Goal: Navigation & Orientation: Find specific page/section

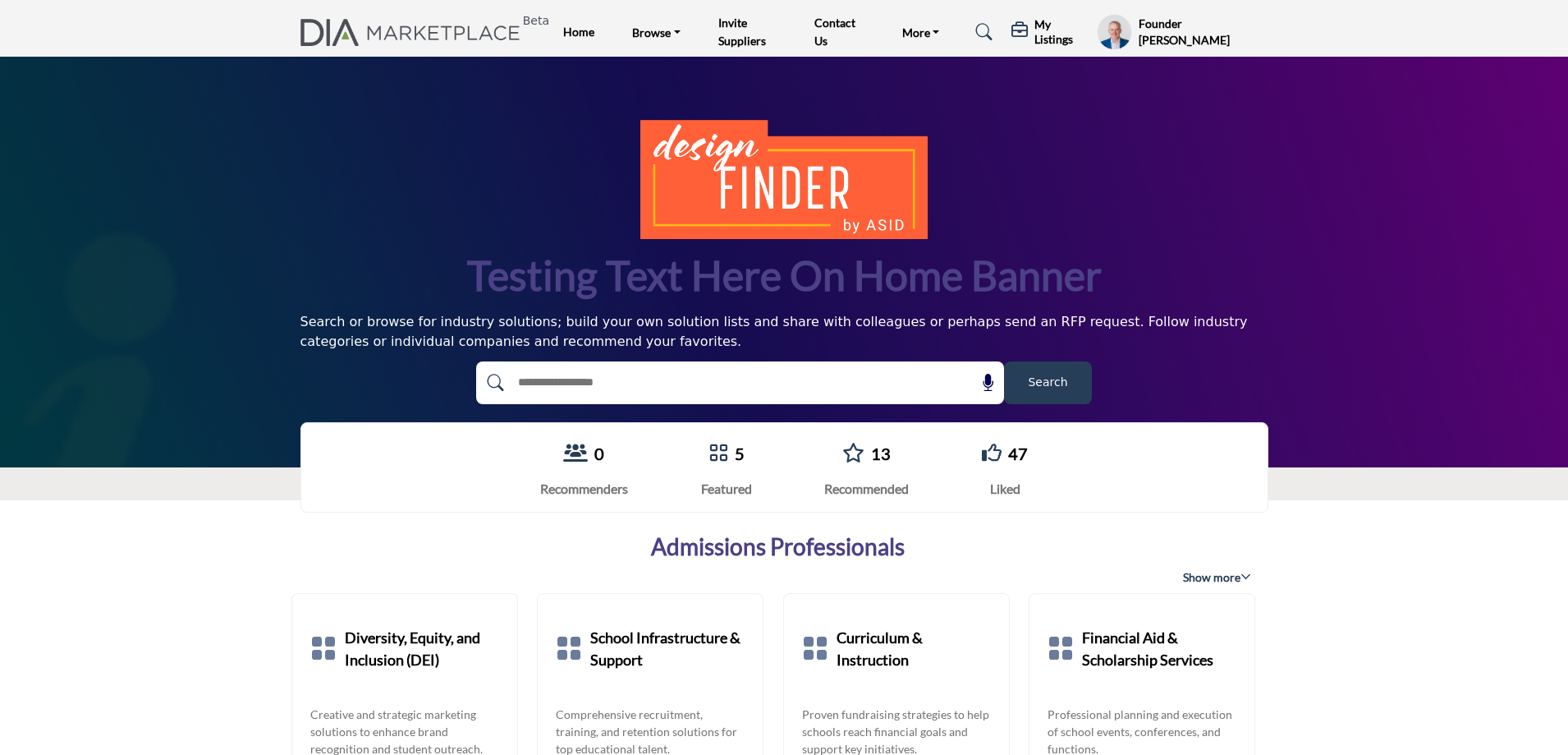
click at [1054, 30] on h5 "My Listings" at bounding box center [1062, 32] width 54 height 30
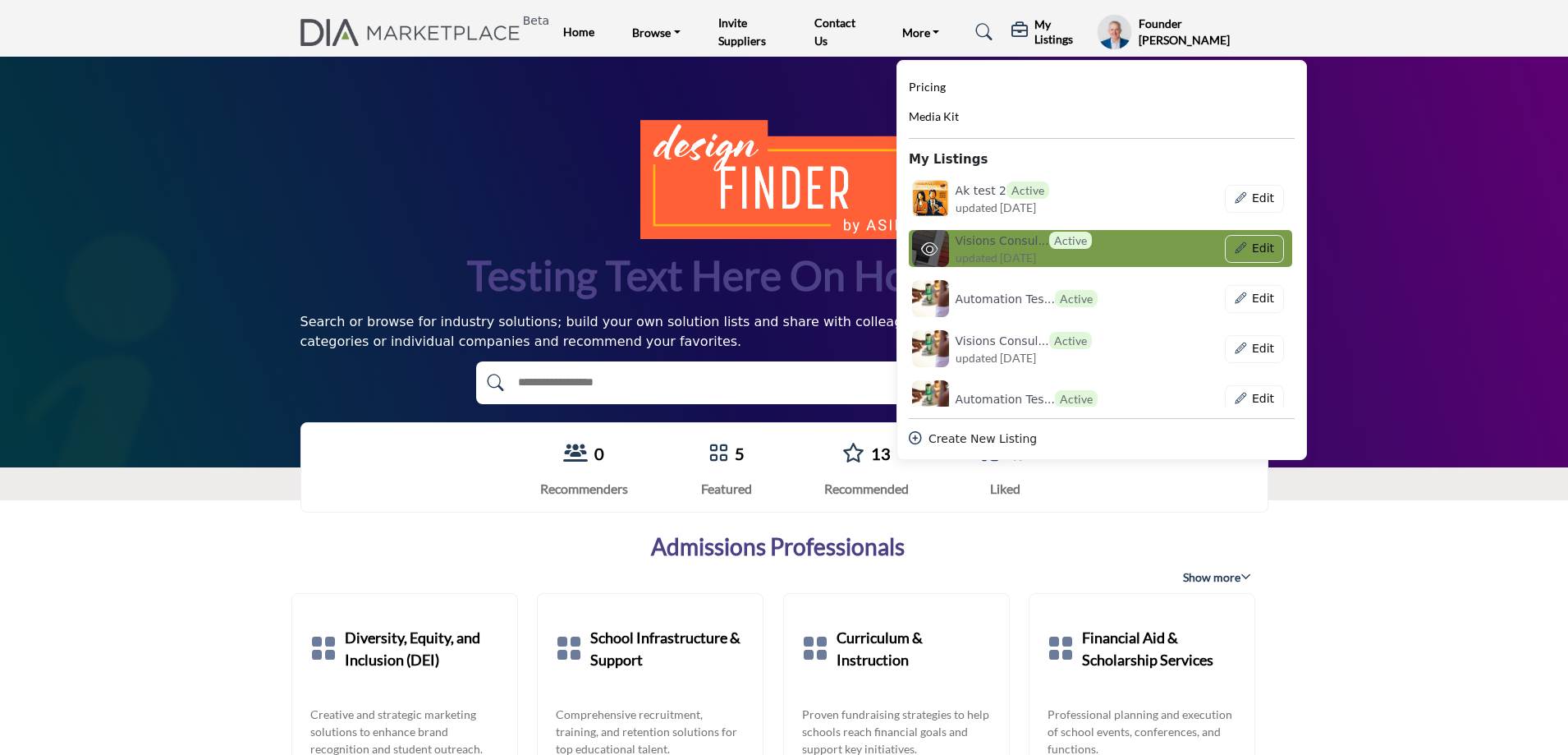
click at [986, 249] on span "updated 2 months ago" at bounding box center [995, 258] width 80 height 17
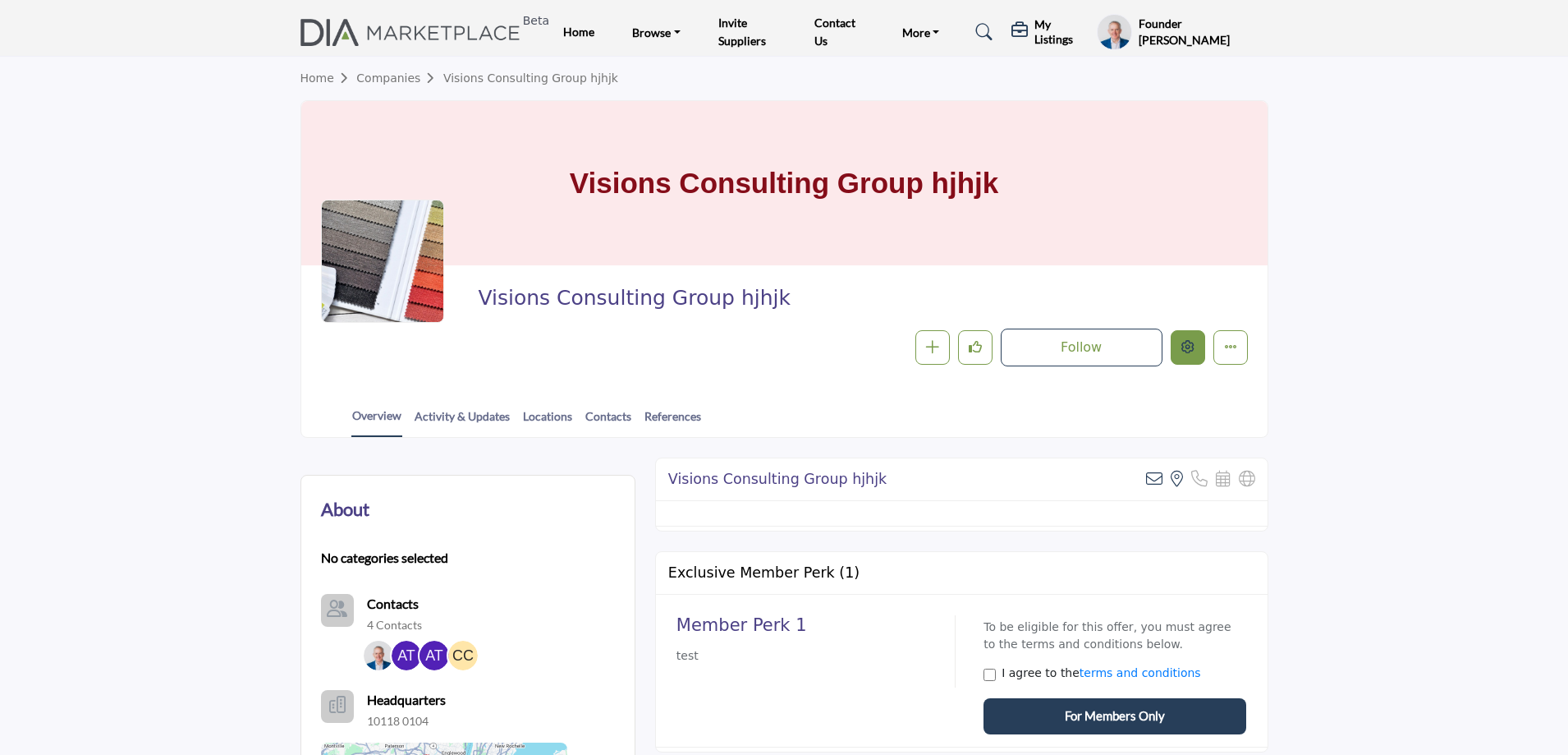
click at [1194, 352] on icon "Edit company" at bounding box center [1188, 347] width 14 height 14
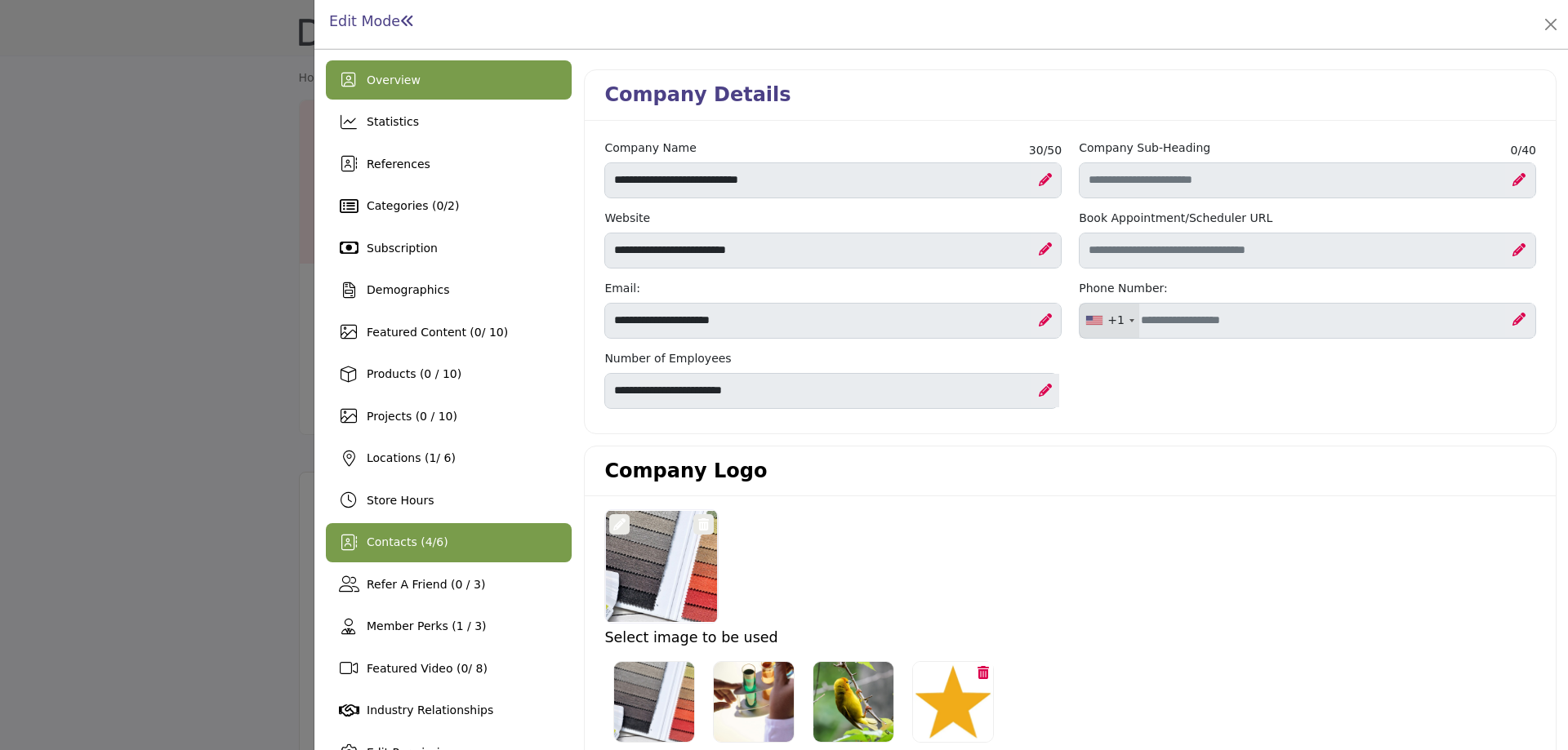
click at [431, 547] on span "Contacts ( 4 / 6 )" at bounding box center [407, 543] width 82 height 13
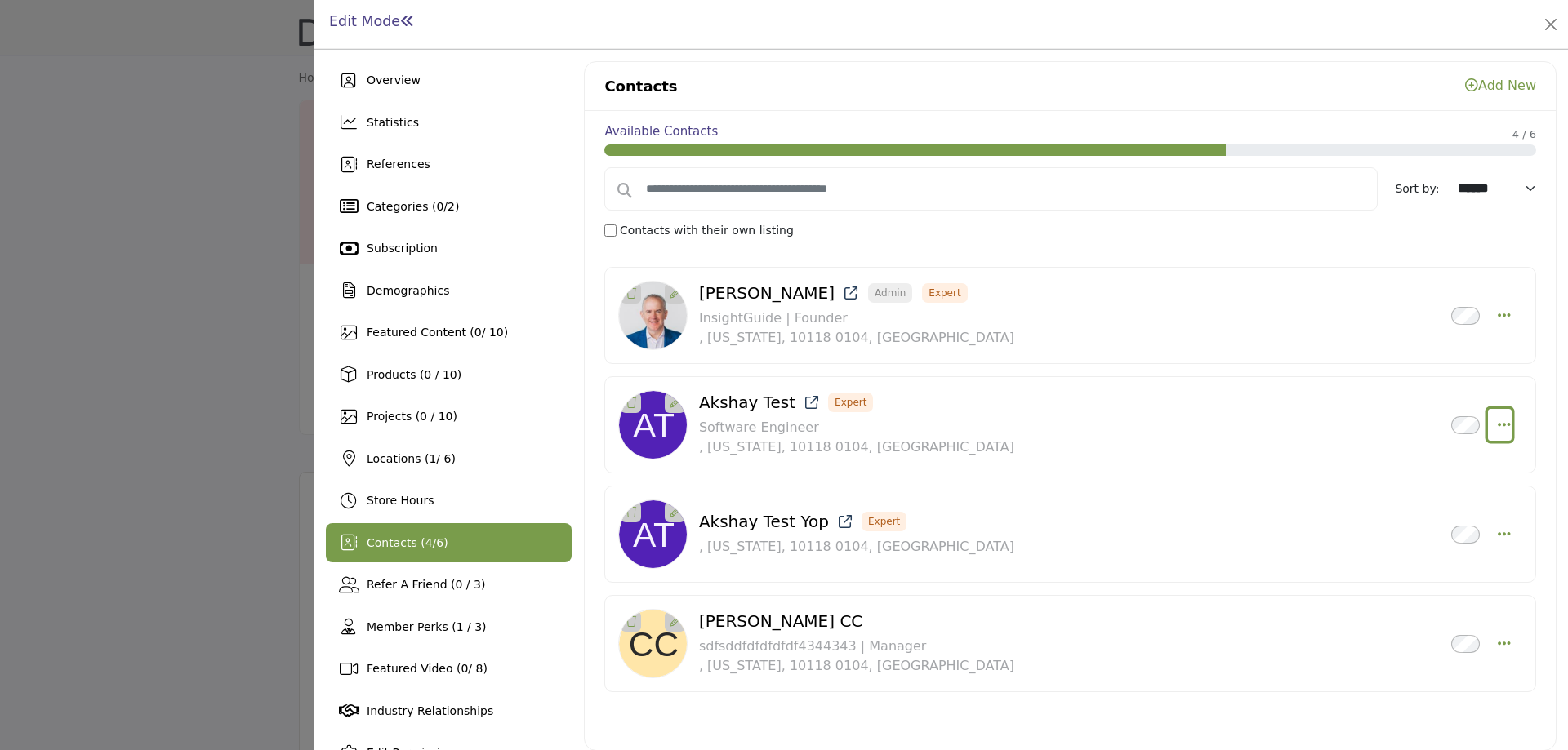
click at [1499, 424] on icon "Select Droddown options" at bounding box center [1505, 423] width 13 height 14
click at [1498, 537] on icon "Select Droddown options" at bounding box center [1505, 533] width 13 height 14
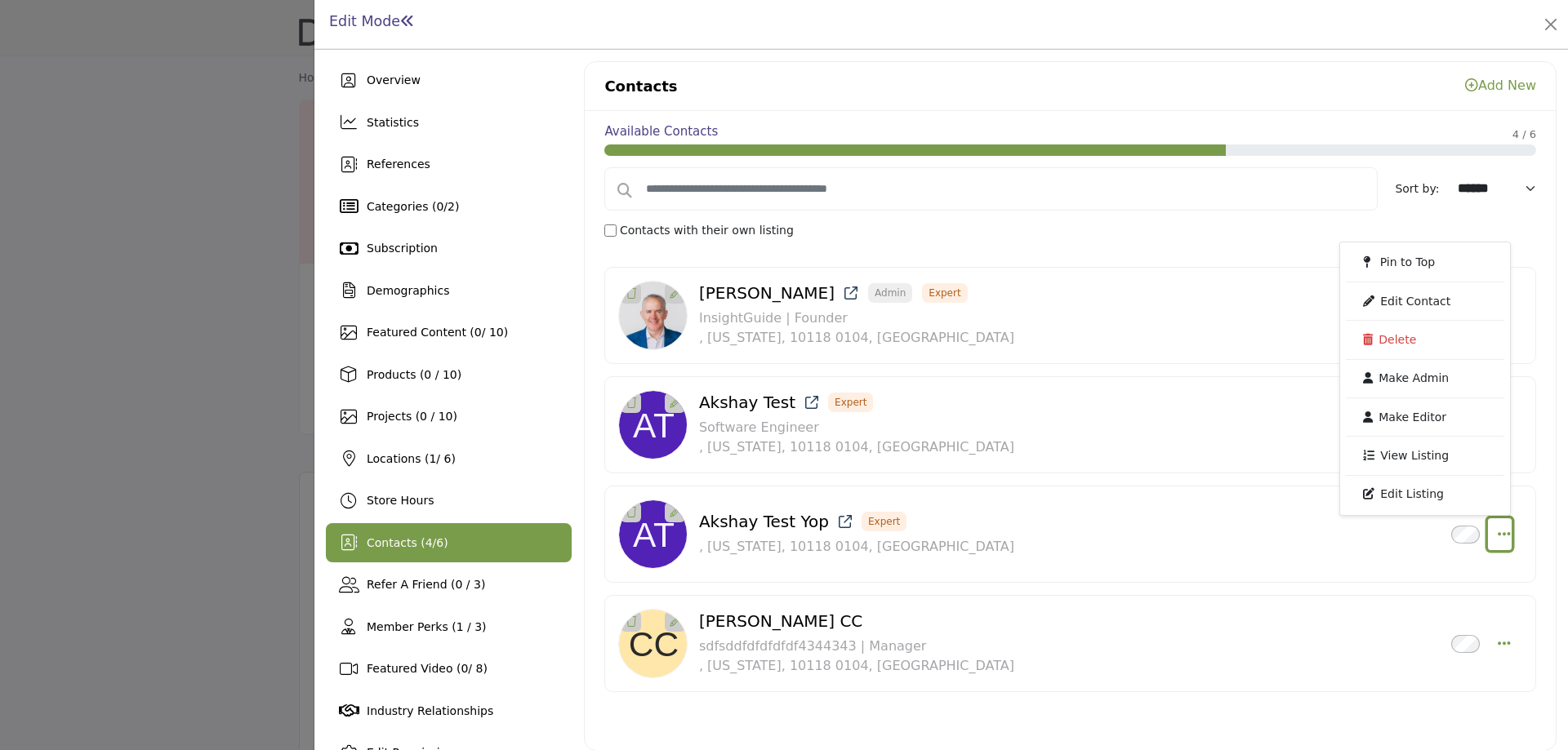
click at [1498, 536] on icon "Select Droddown options" at bounding box center [1505, 533] width 13 height 14
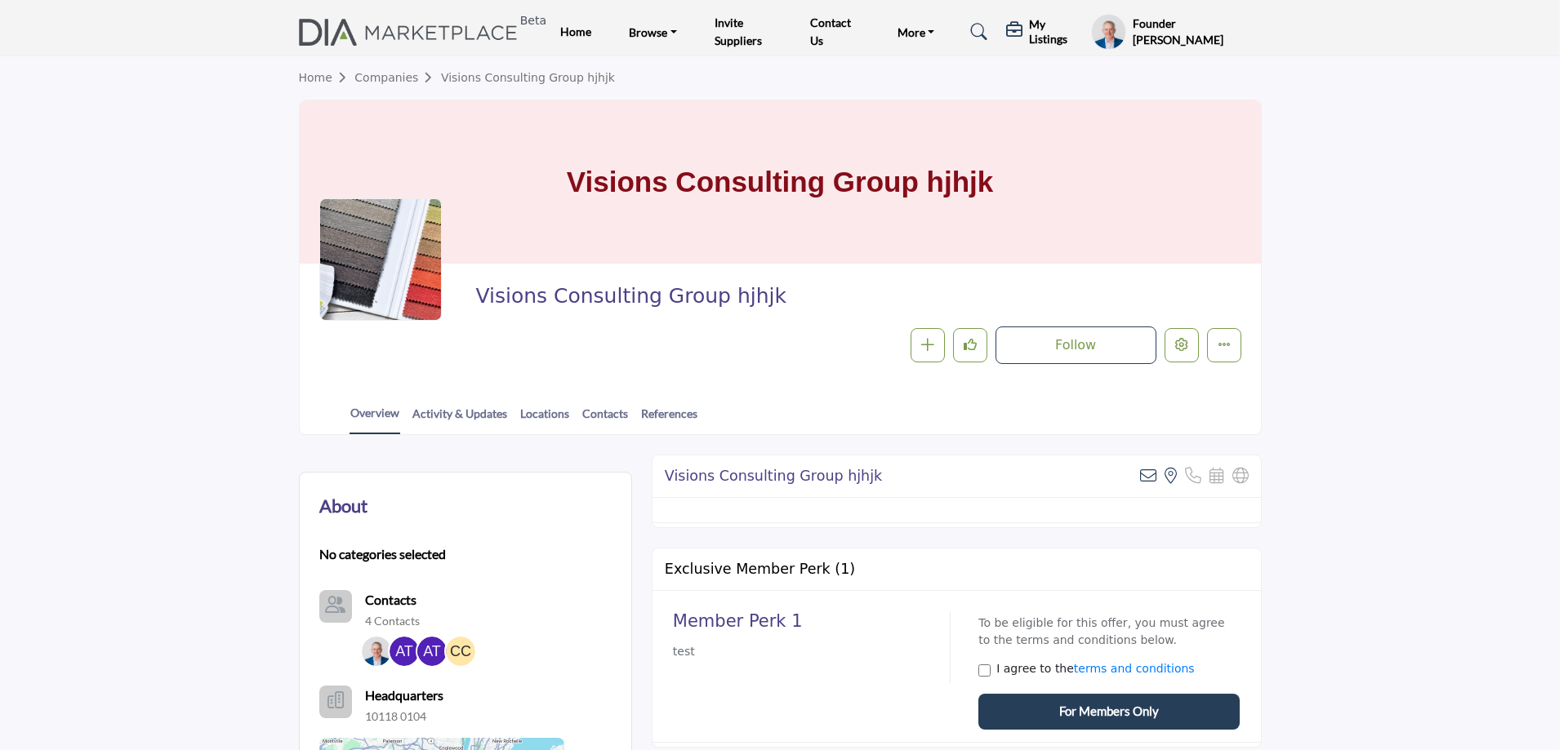
click at [214, 181] on div at bounding box center [784, 375] width 1568 height 750
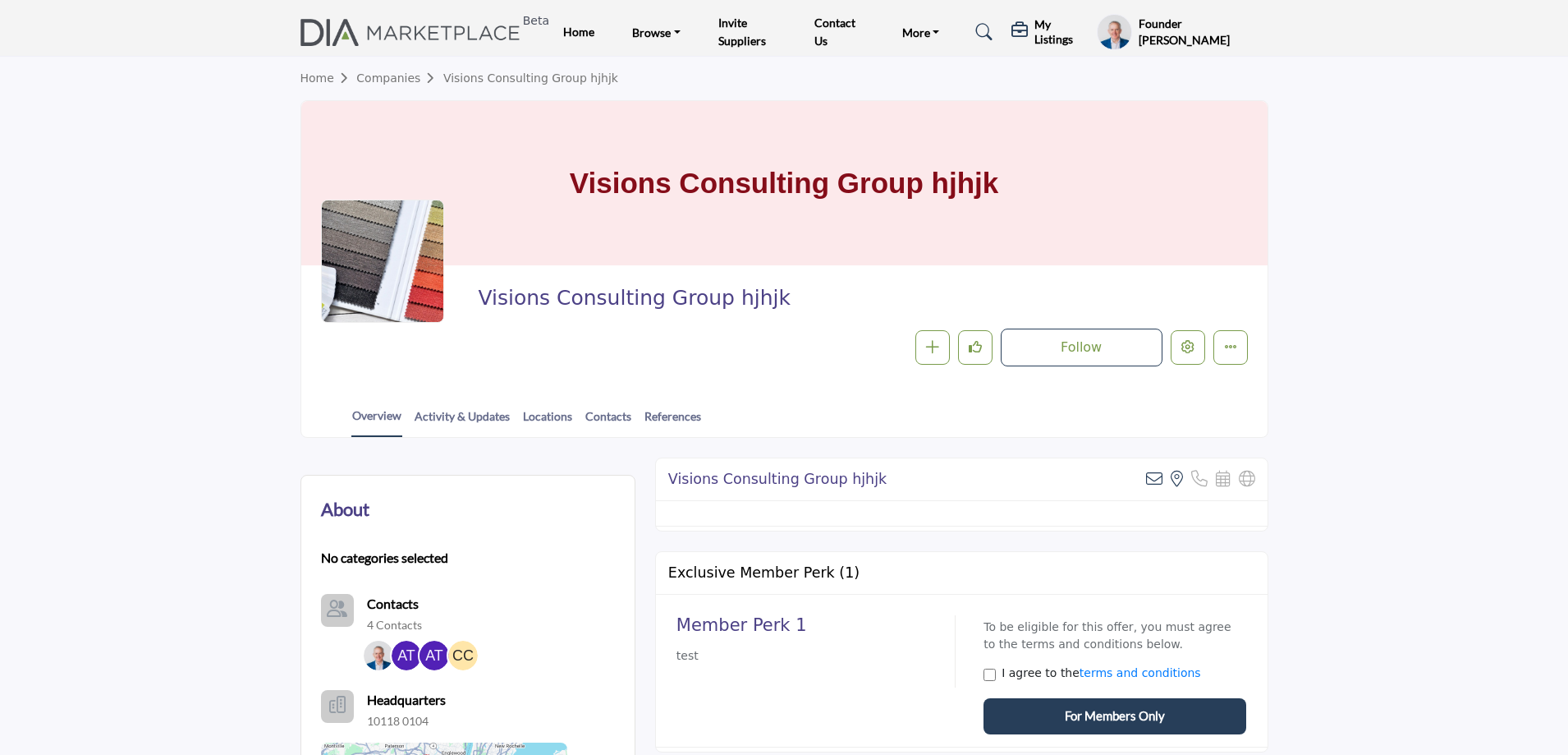
click at [1125, 36] on profile-featured-9d57d186-dcdc-4fd1-8698-ebbedcf867ac "Show hide supplier dropdown" at bounding box center [1115, 31] width 35 height 36
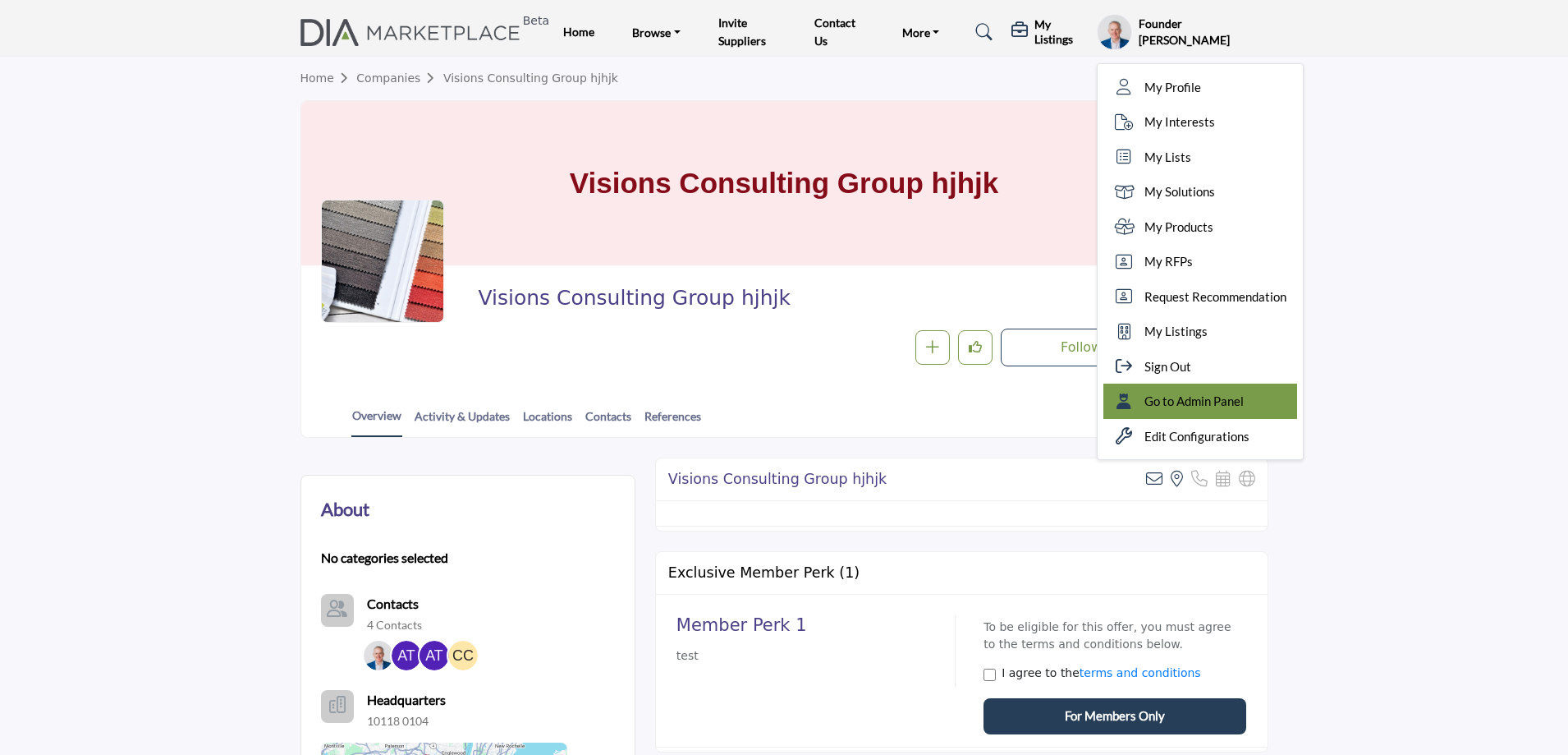
click at [1188, 402] on span "Go to Admin Panel" at bounding box center [1194, 401] width 100 height 19
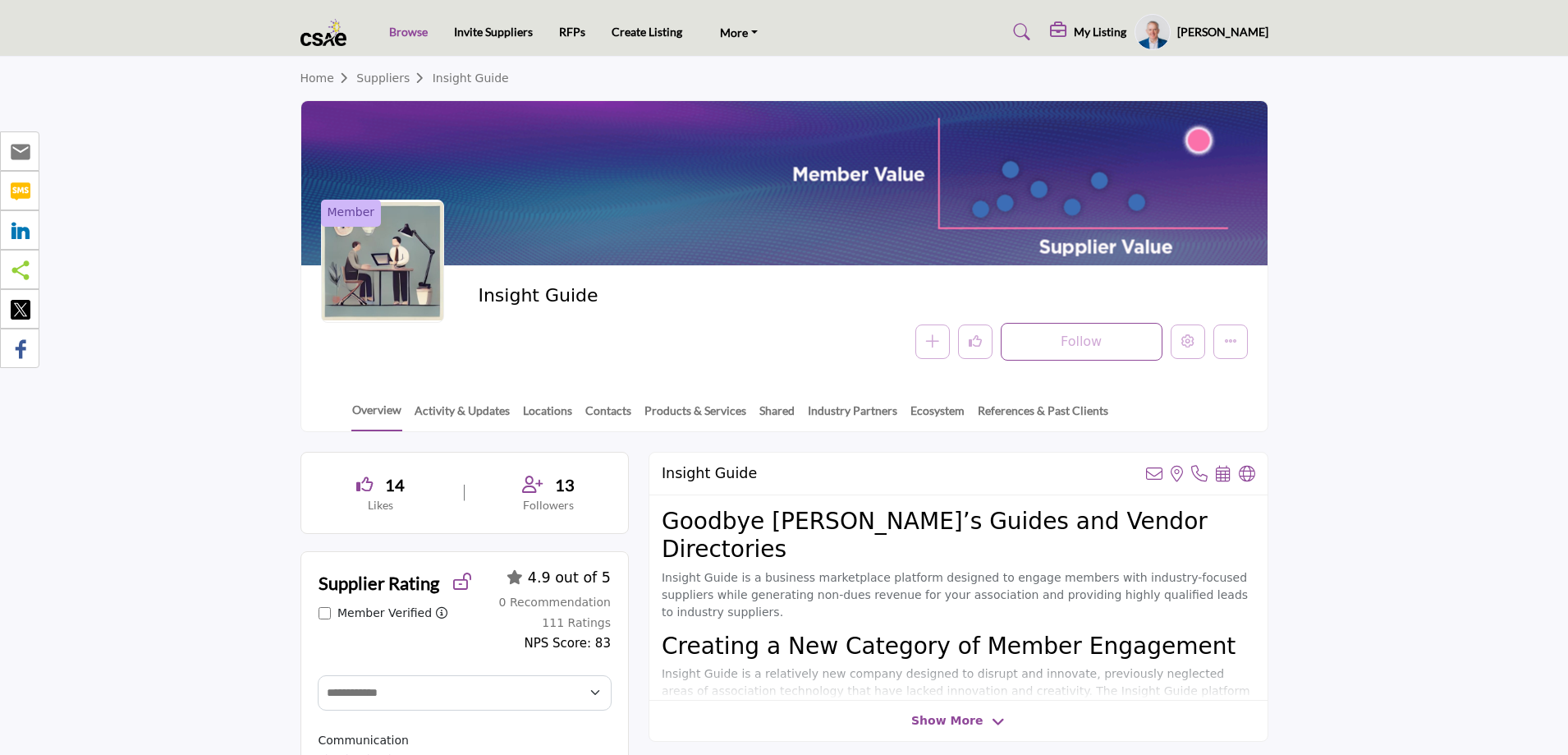
click at [415, 33] on link "Browse" at bounding box center [409, 31] width 39 height 14
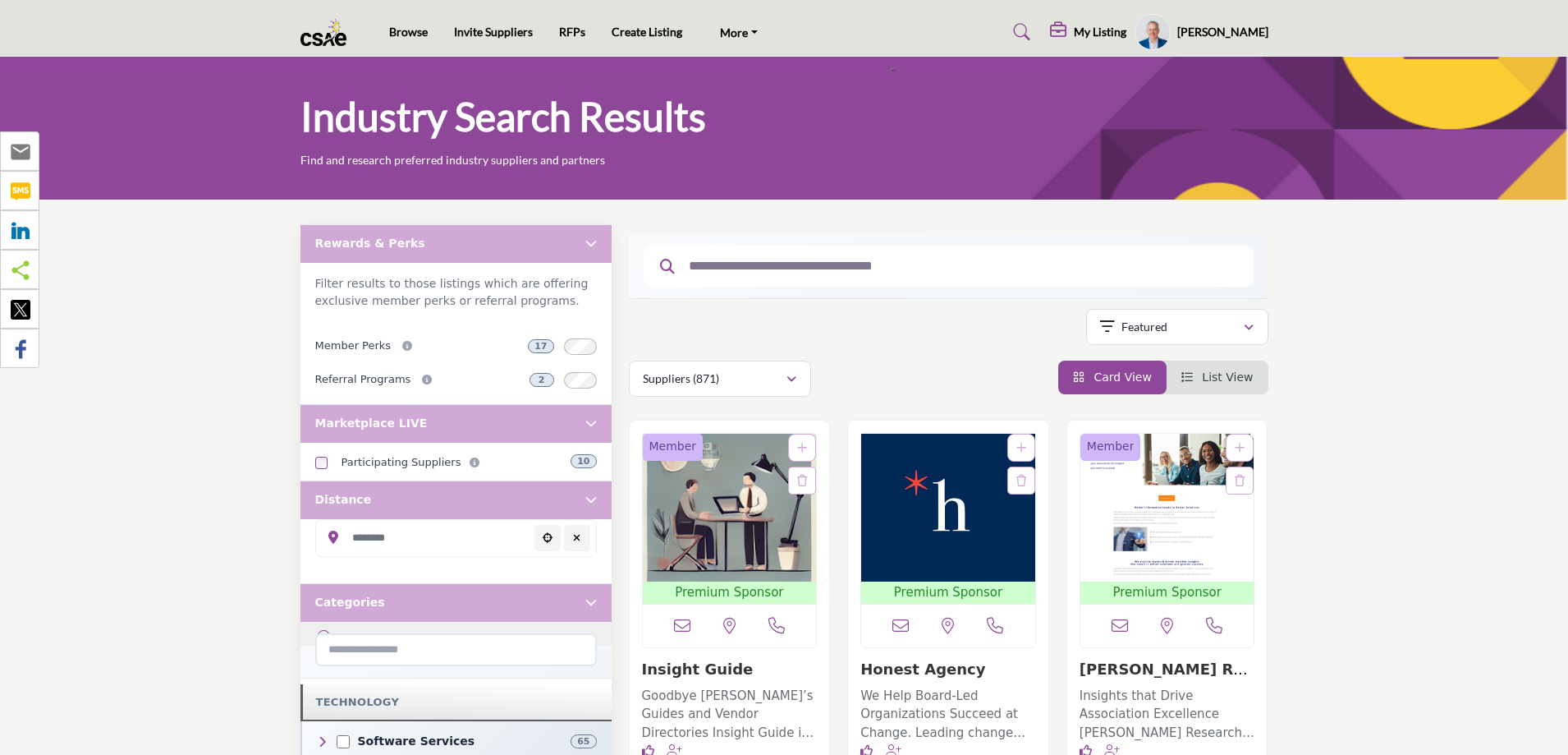
click at [322, 44] on img at bounding box center [328, 33] width 55 height 27
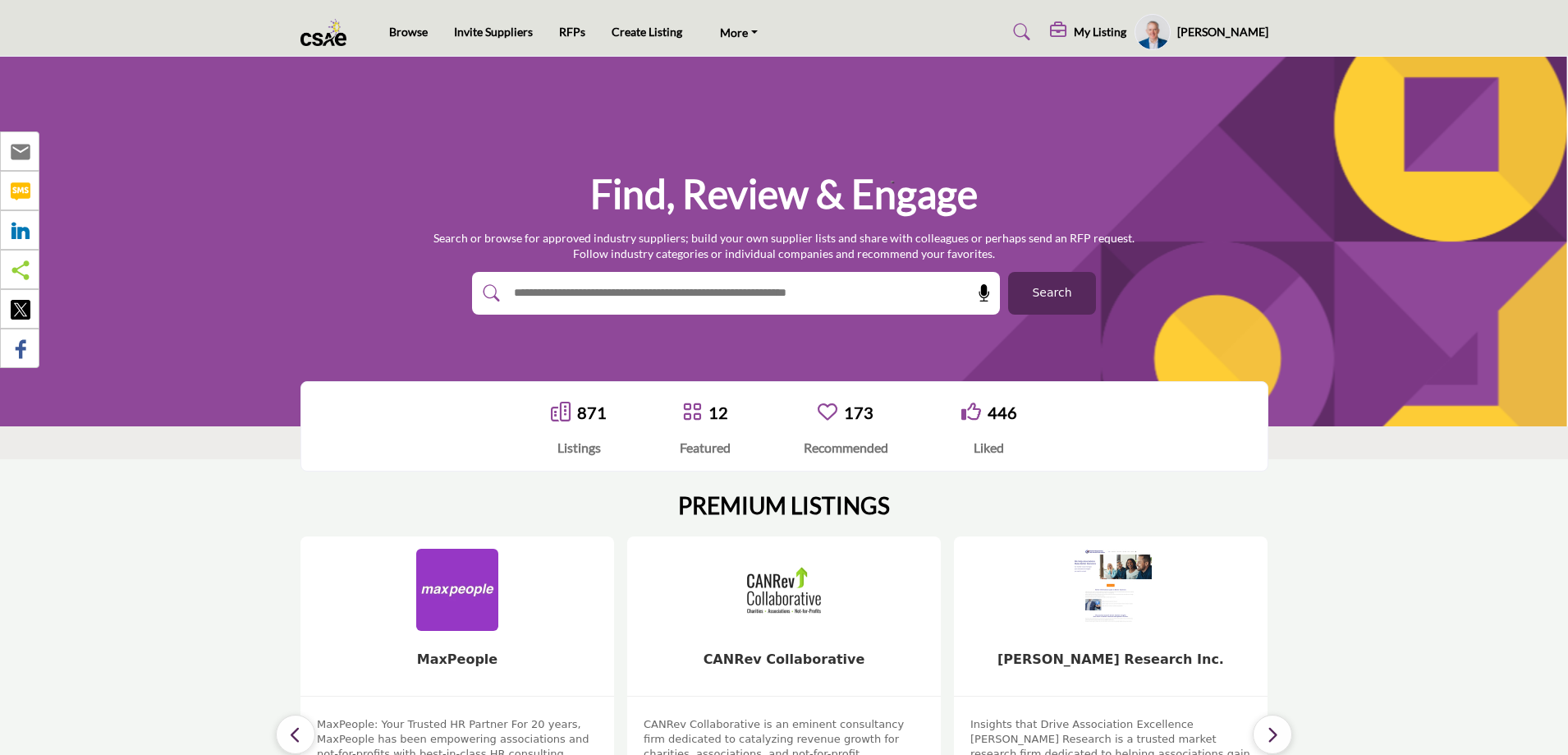
click at [1162, 34] on profile-featured-b4d2cde3-2d86-42e7-8e32-1dce5449a0e1 "Show hide supplier dropdown" at bounding box center [1153, 31] width 36 height 36
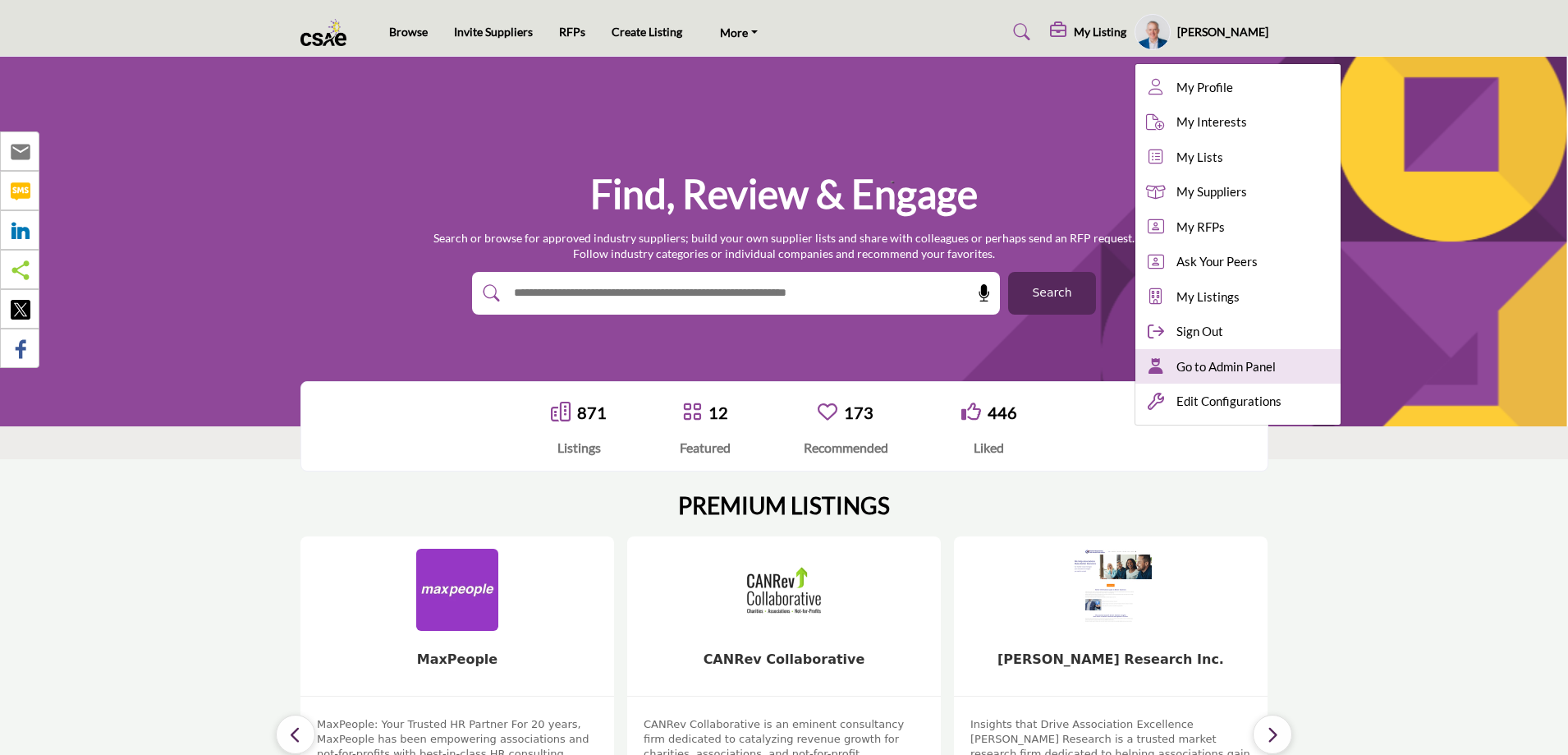
click at [1262, 360] on span "Go to Admin Panel" at bounding box center [1226, 367] width 100 height 19
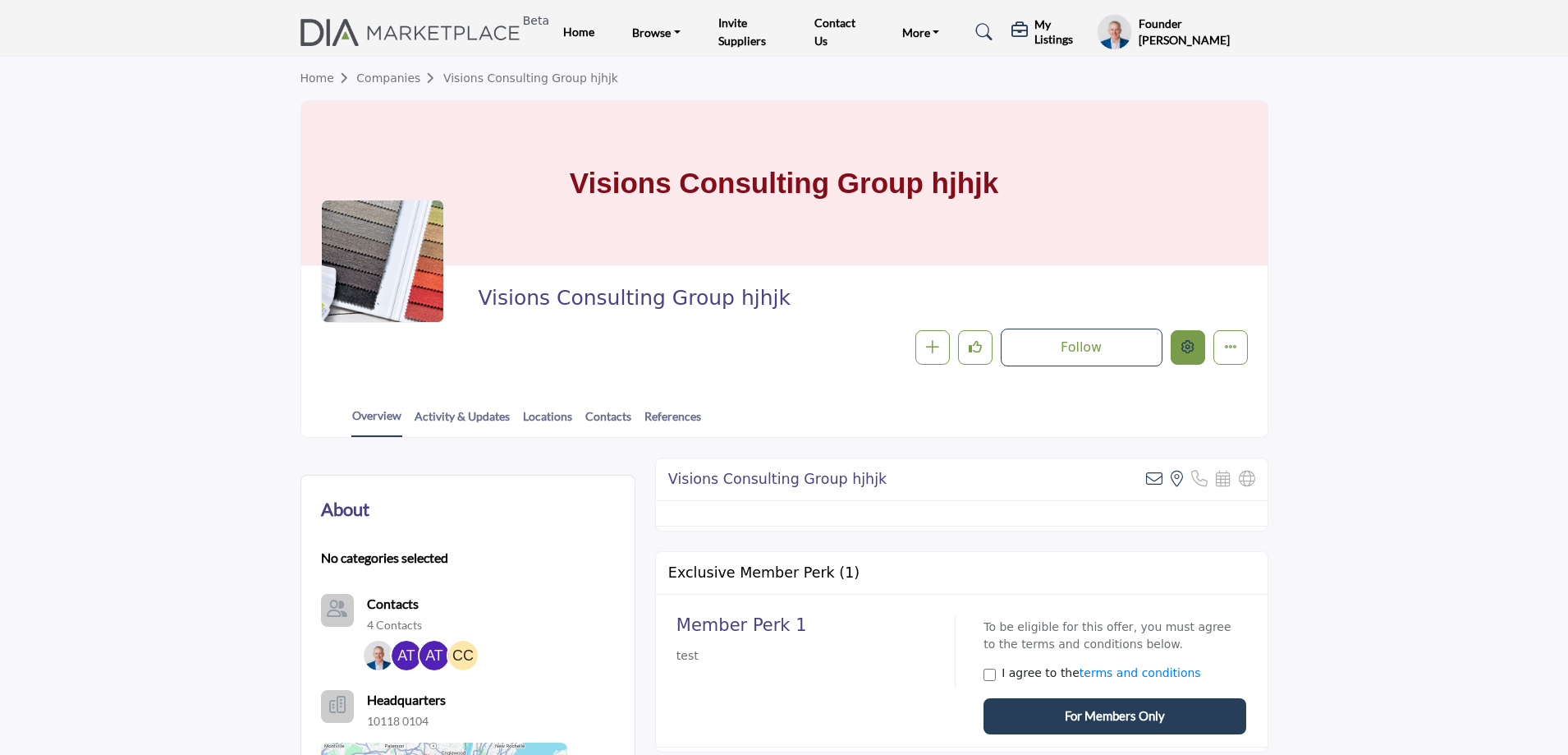
click at [1187, 352] on icon "Edit company" at bounding box center [1188, 347] width 14 height 14
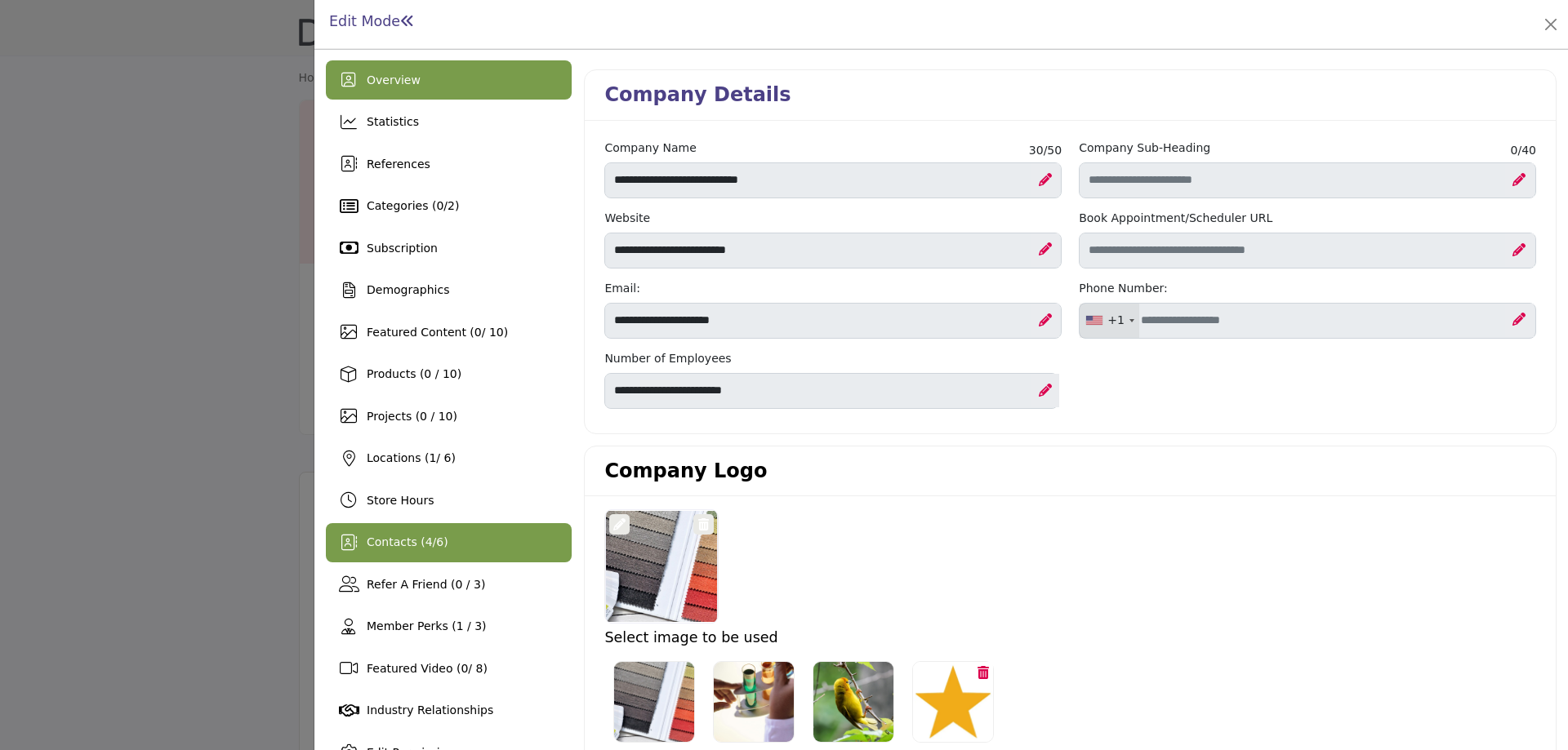
click at [439, 548] on span "6" at bounding box center [440, 543] width 8 height 13
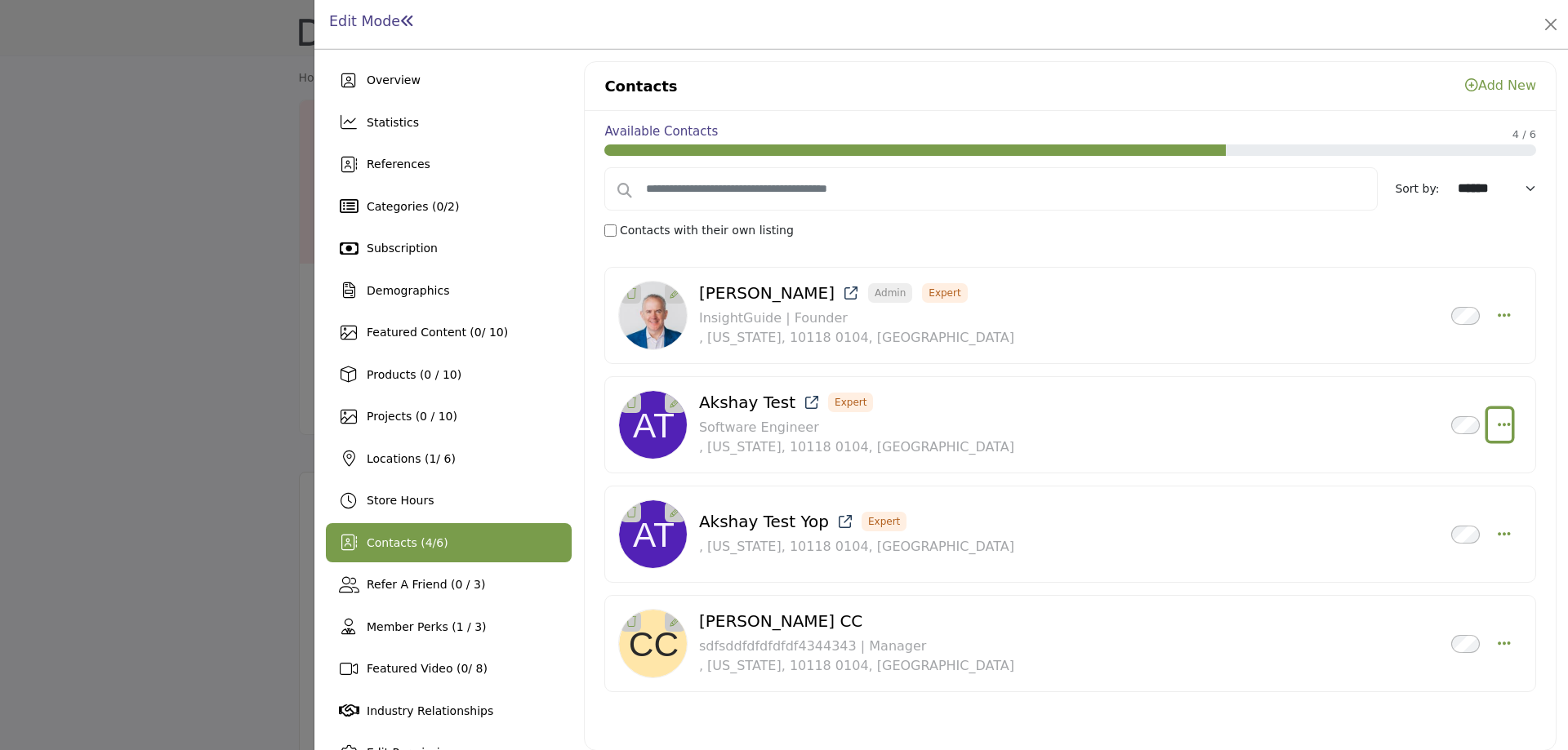
click at [1498, 423] on icon "Select Droddown options" at bounding box center [1505, 423] width 13 height 14
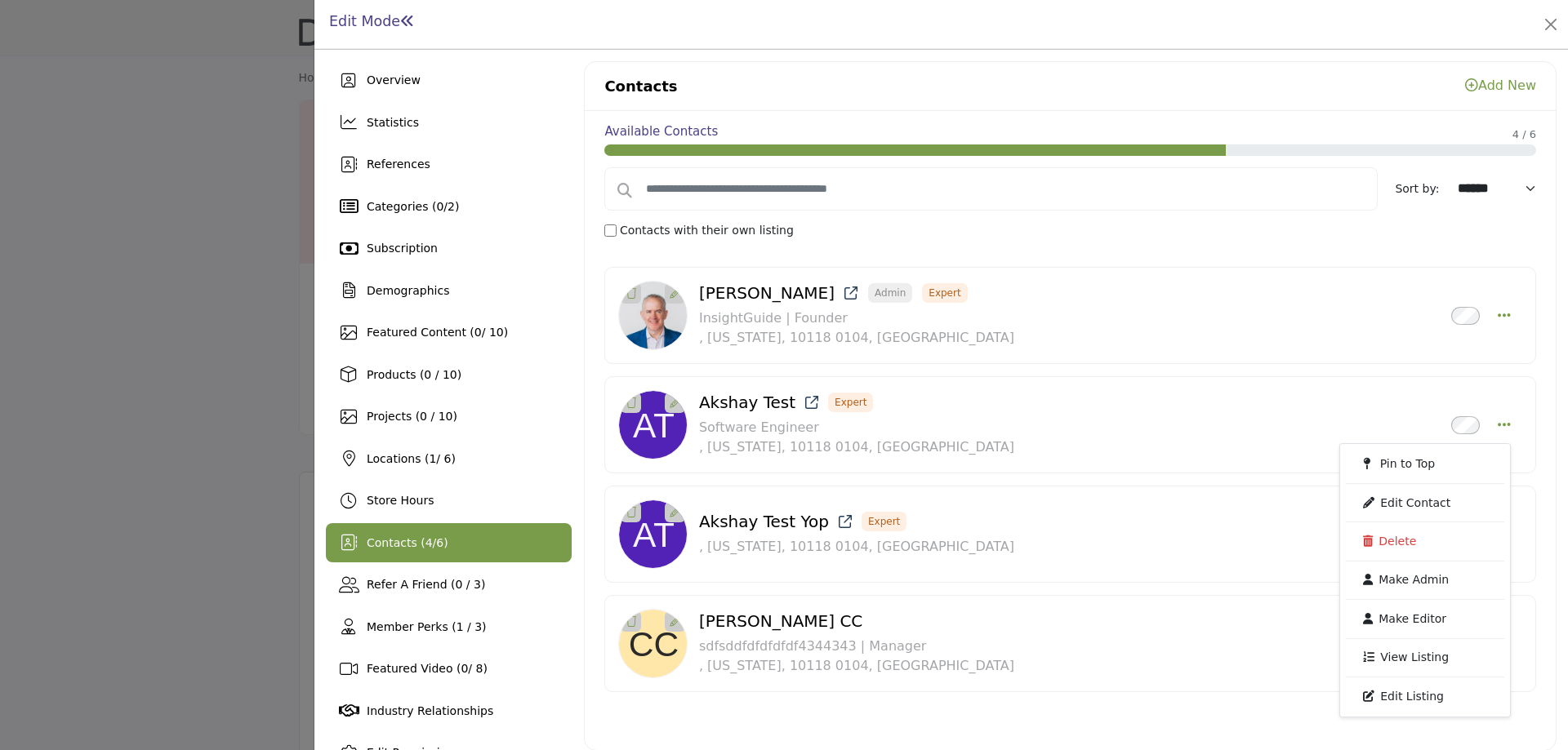
click at [184, 288] on div at bounding box center [784, 375] width 1568 height 750
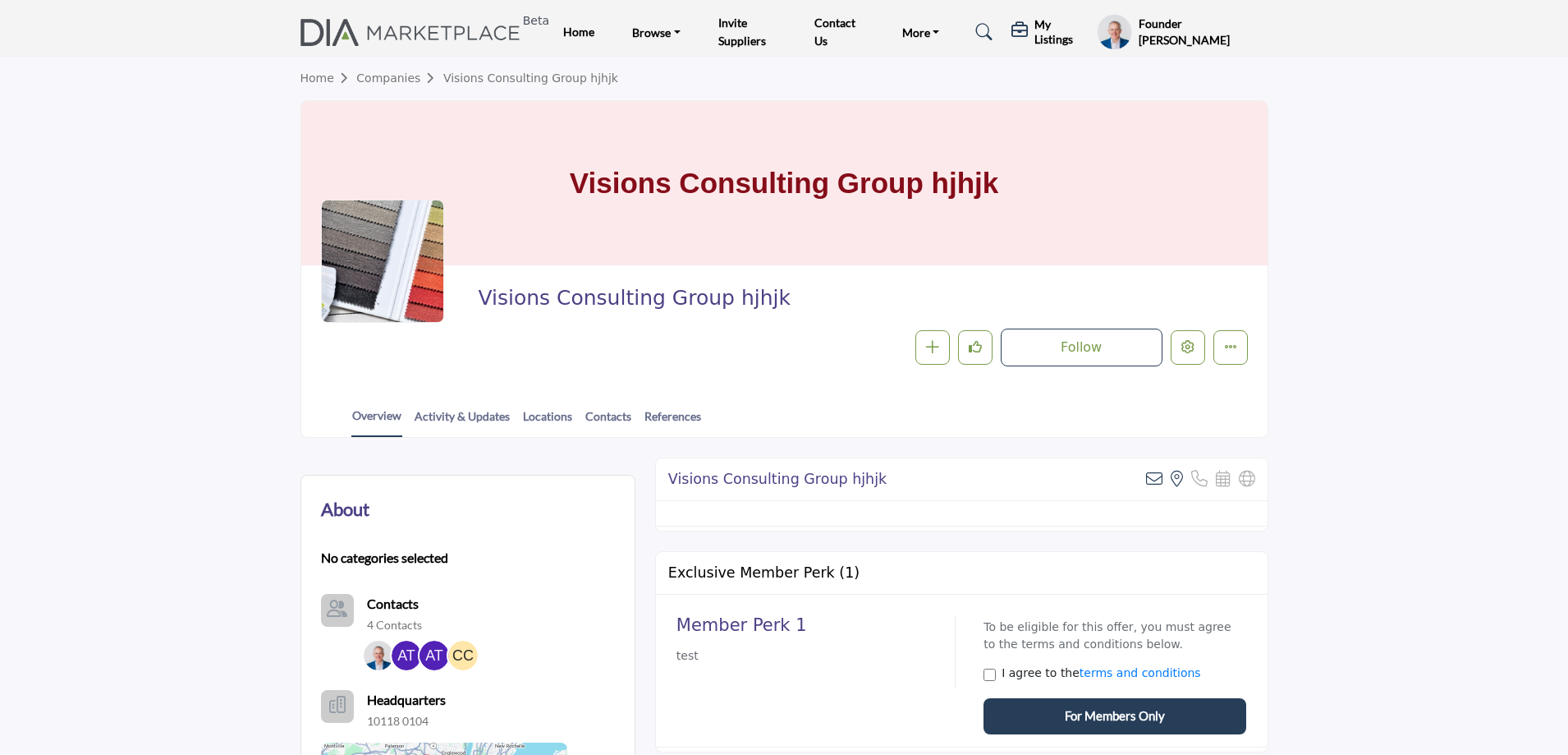
click at [1026, 28] on icon at bounding box center [1021, 30] width 19 height 16
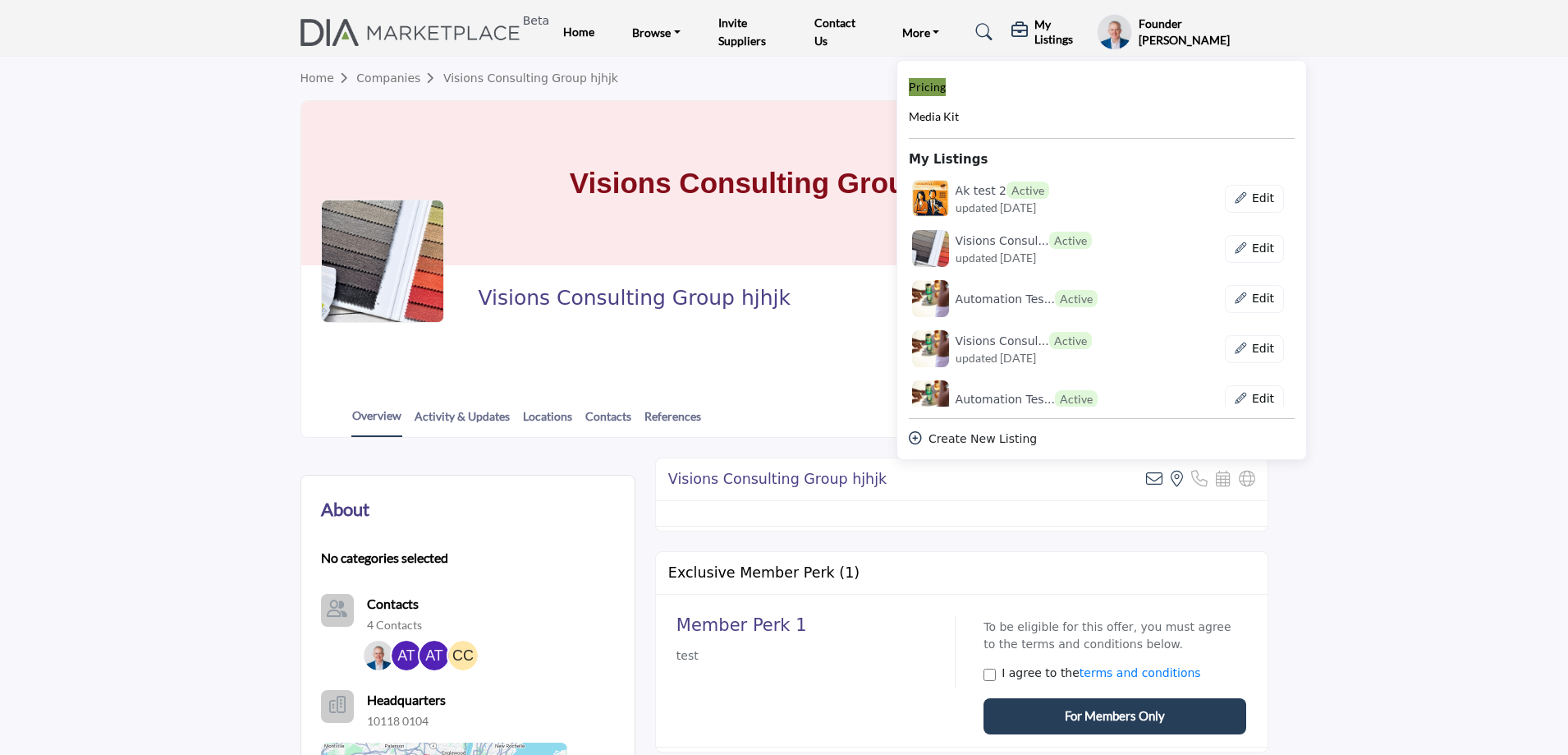
click at [938, 90] on span "Pricing" at bounding box center [927, 86] width 37 height 14
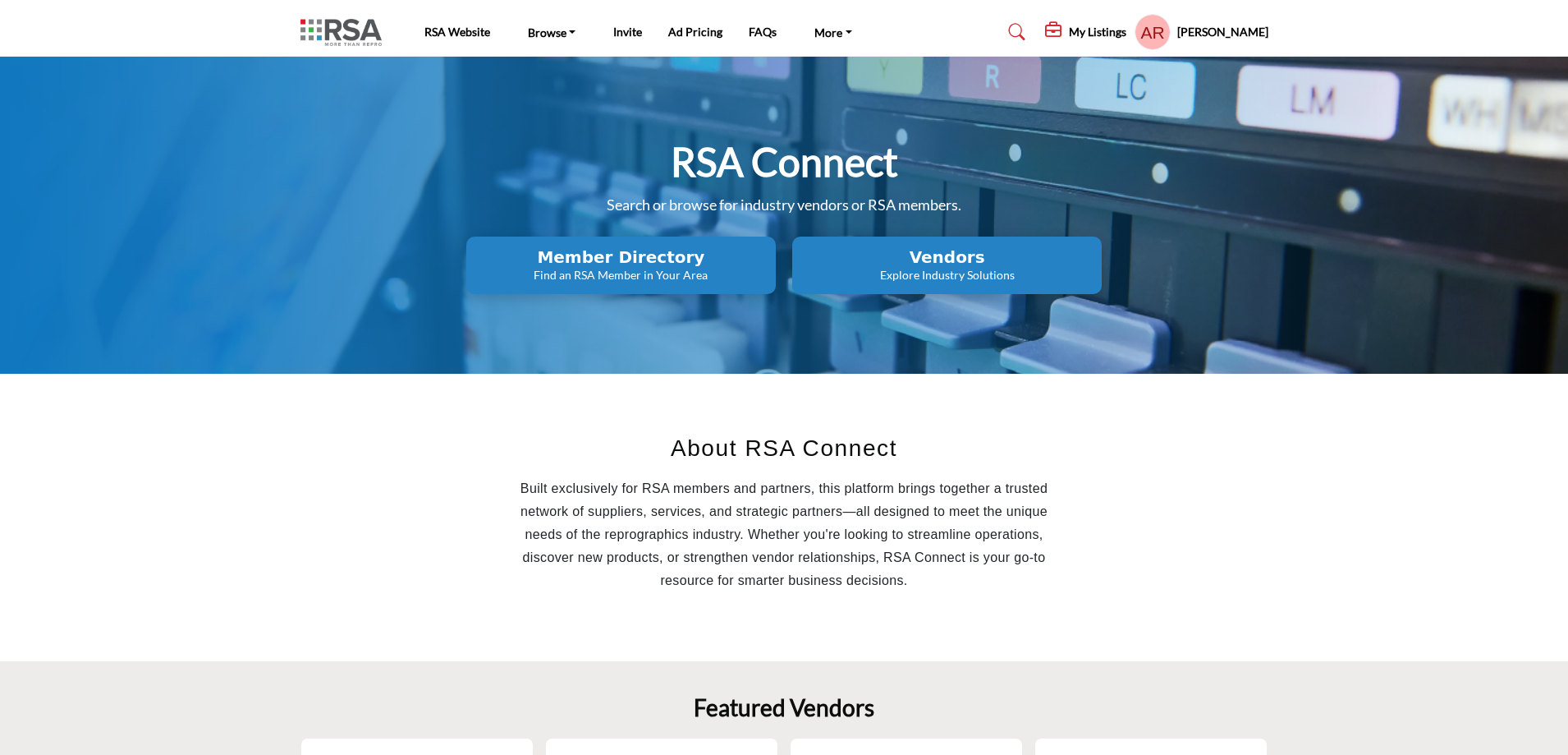
click at [723, 253] on h2 "Member Directory" at bounding box center [621, 257] width 299 height 19
